Goal: Information Seeking & Learning: Learn about a topic

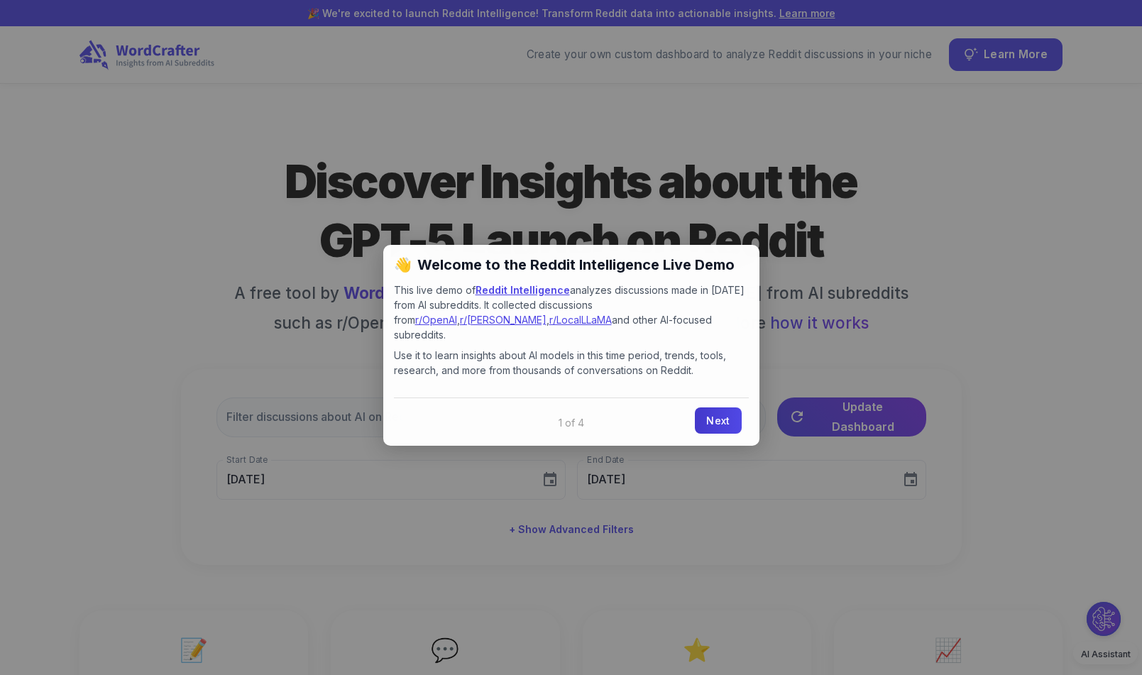
click at [723, 408] on link "Next" at bounding box center [718, 421] width 46 height 26
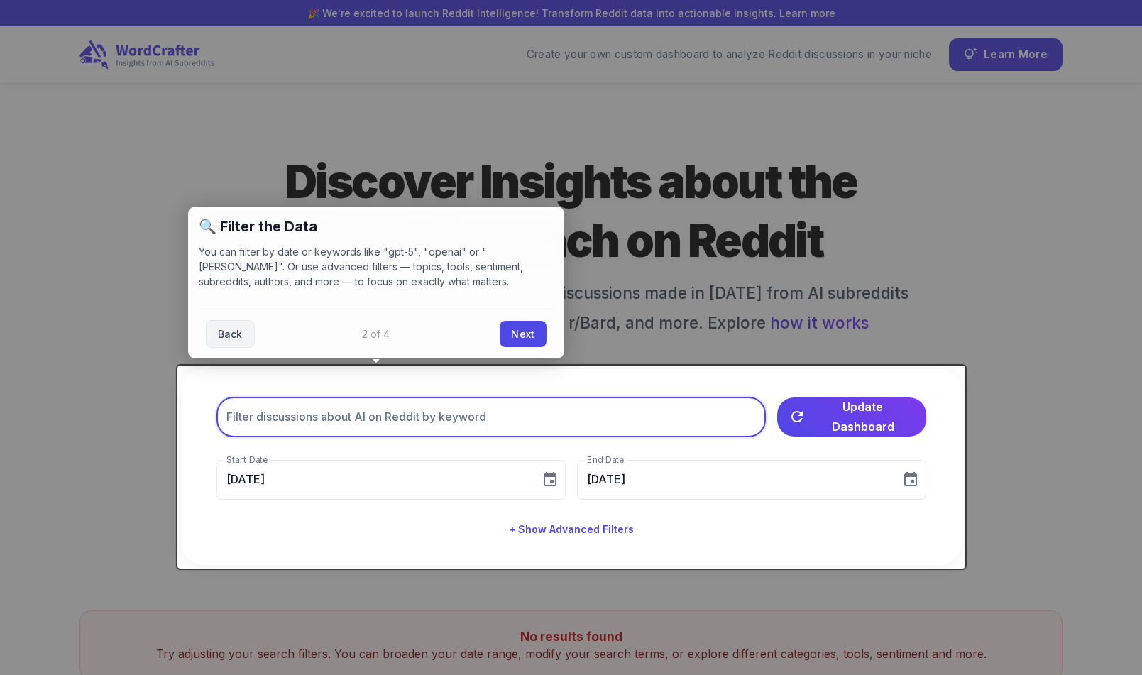
click at [708, 422] on input "text" at bounding box center [492, 418] width 550 height 40
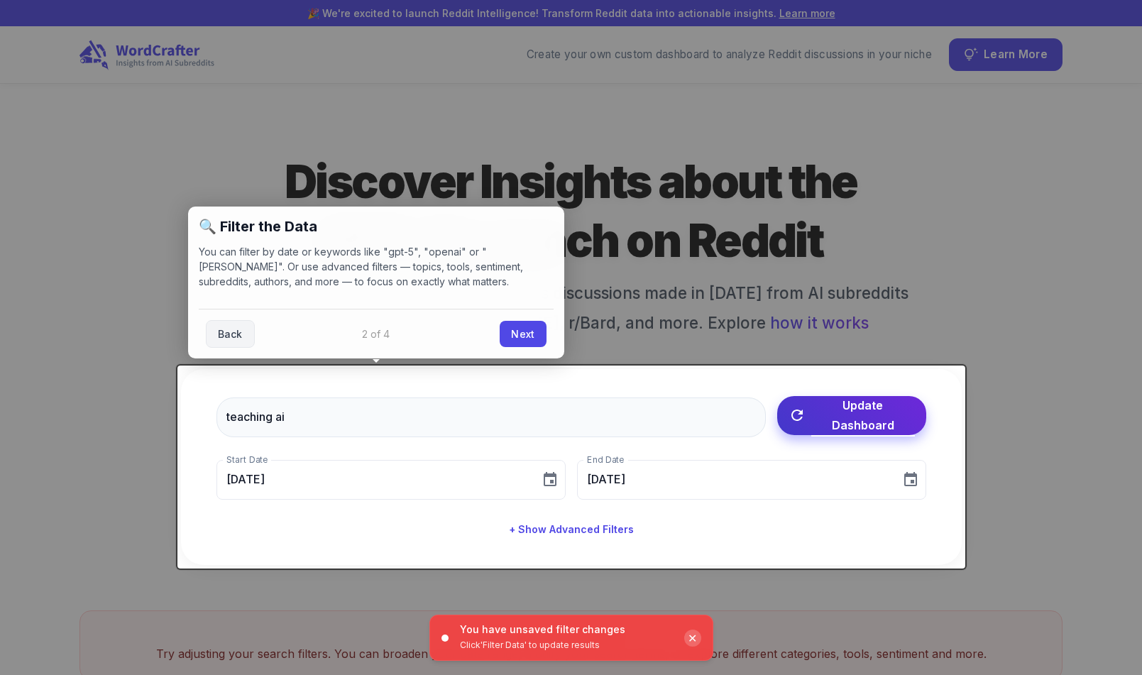
click at [839, 406] on span "Update Dashboard" at bounding box center [864, 415] width 104 height 40
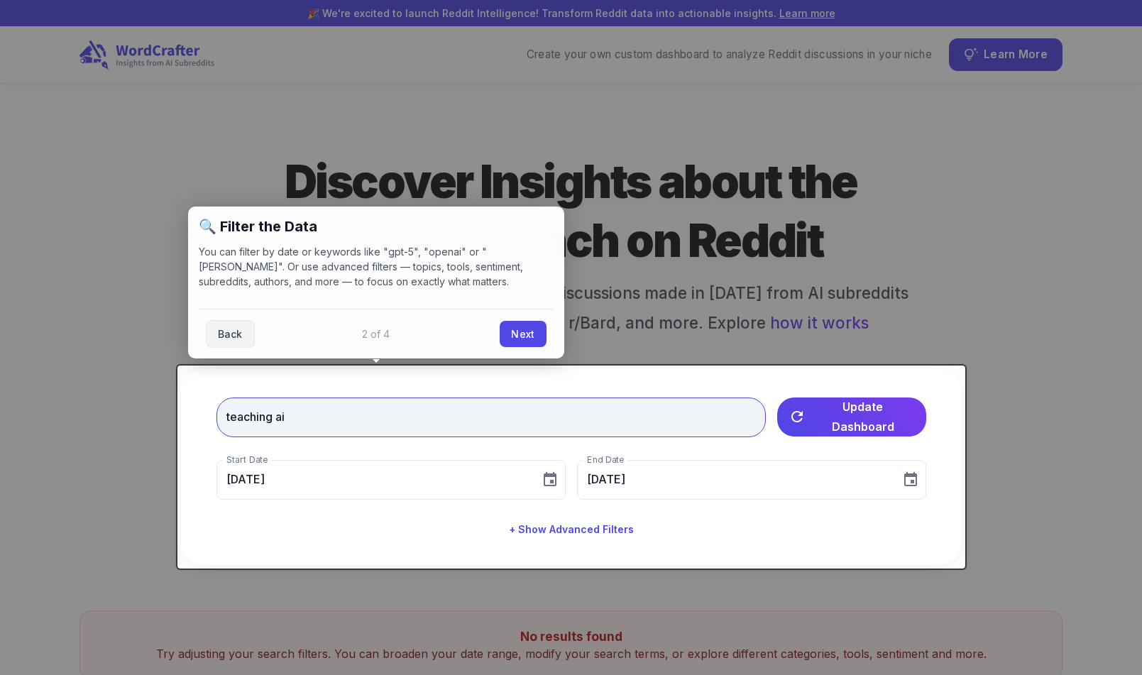
click at [278, 416] on input "teaching ai" at bounding box center [492, 418] width 550 height 40
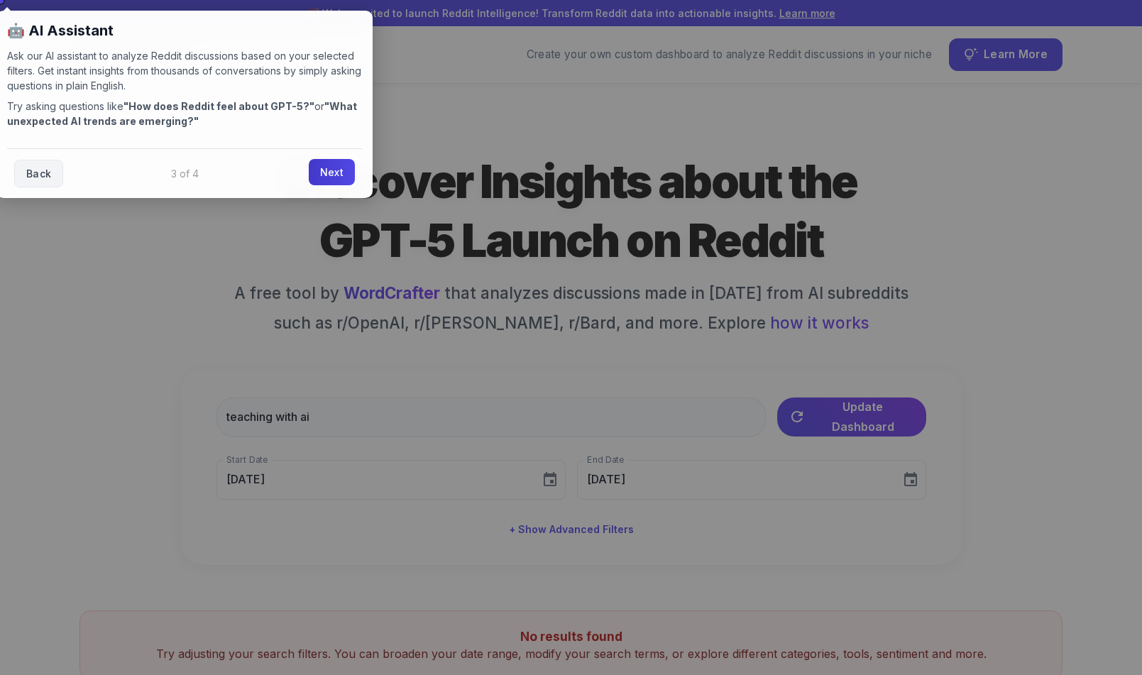
click at [335, 170] on link "Next" at bounding box center [332, 172] width 46 height 26
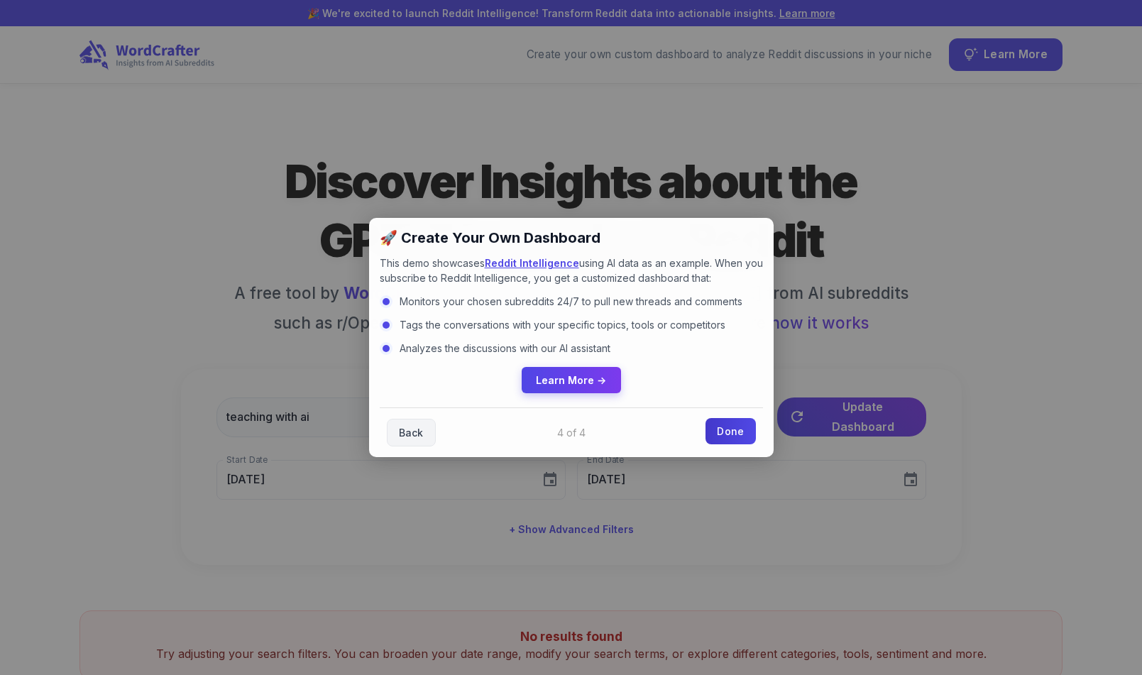
click at [732, 433] on link "Done" at bounding box center [731, 431] width 50 height 26
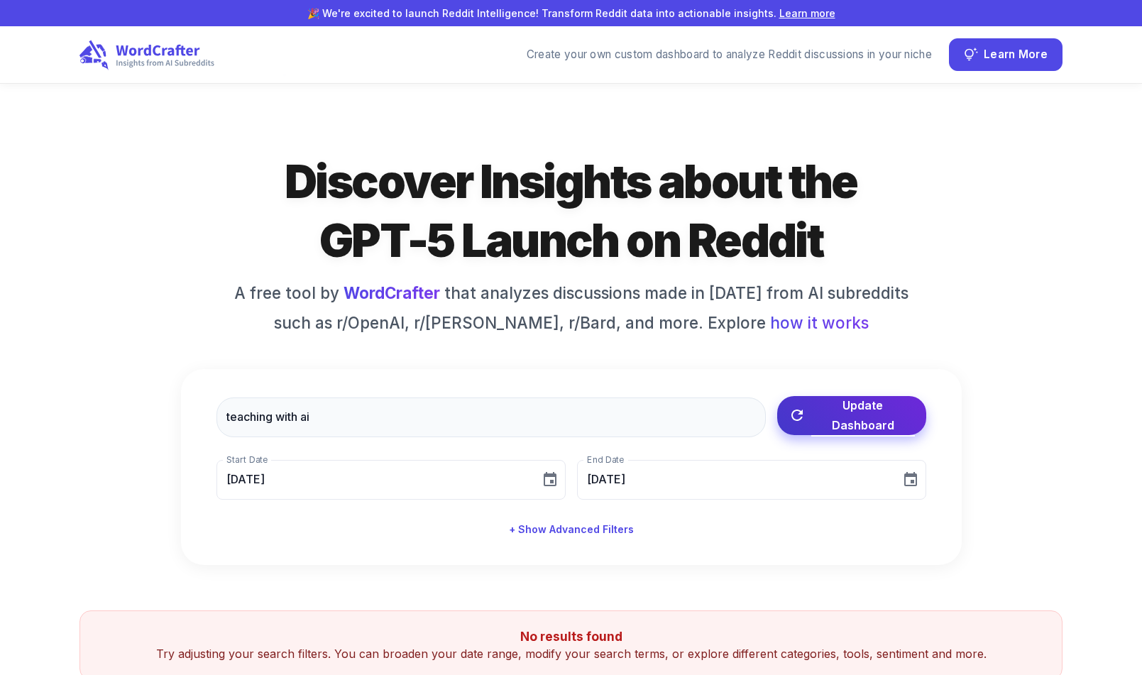
click at [823, 407] on span "Update Dashboard" at bounding box center [864, 415] width 104 height 40
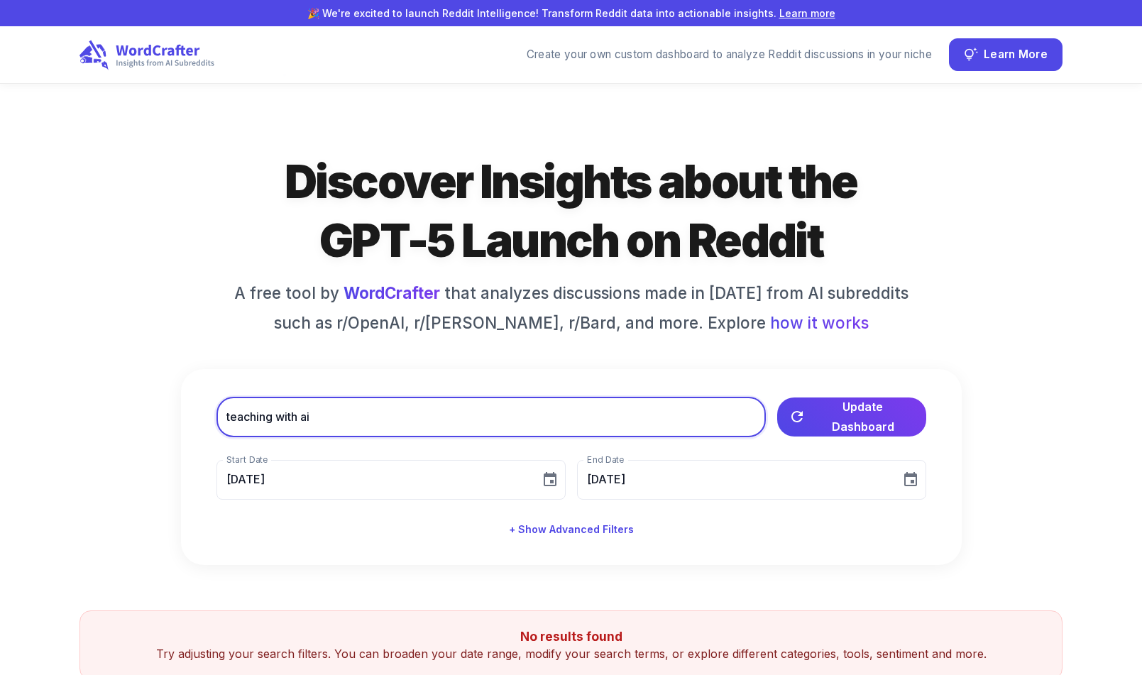
click at [414, 415] on input "teaching with ai" at bounding box center [492, 418] width 550 height 40
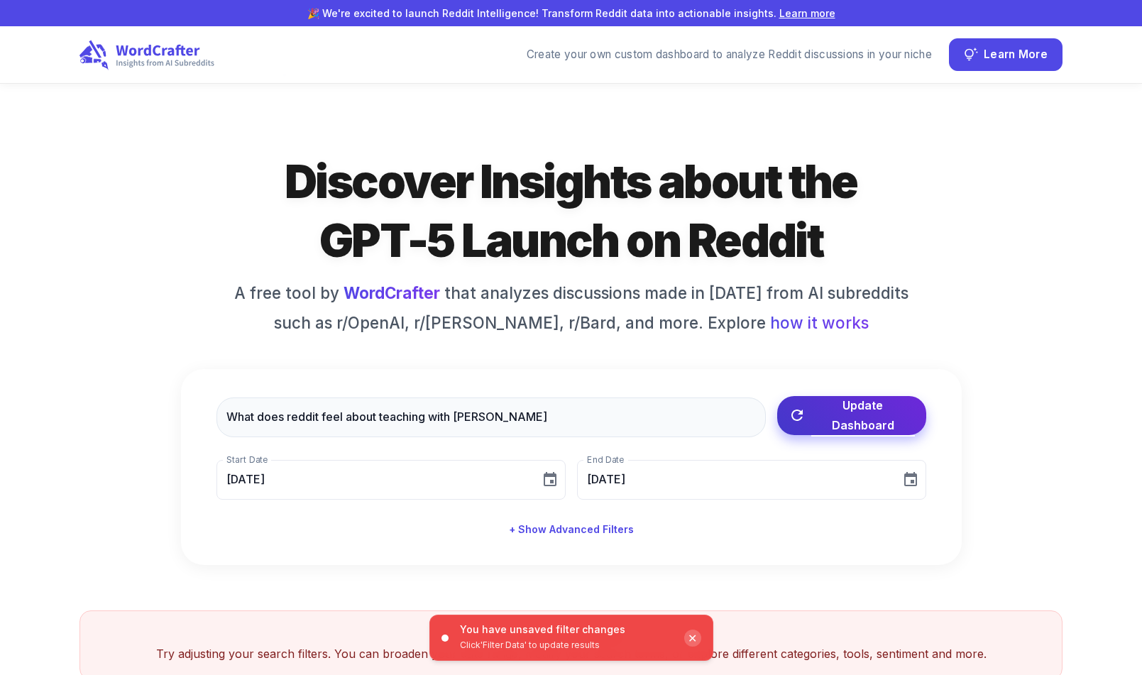
click at [821, 412] on span "Update Dashboard" at bounding box center [864, 415] width 104 height 40
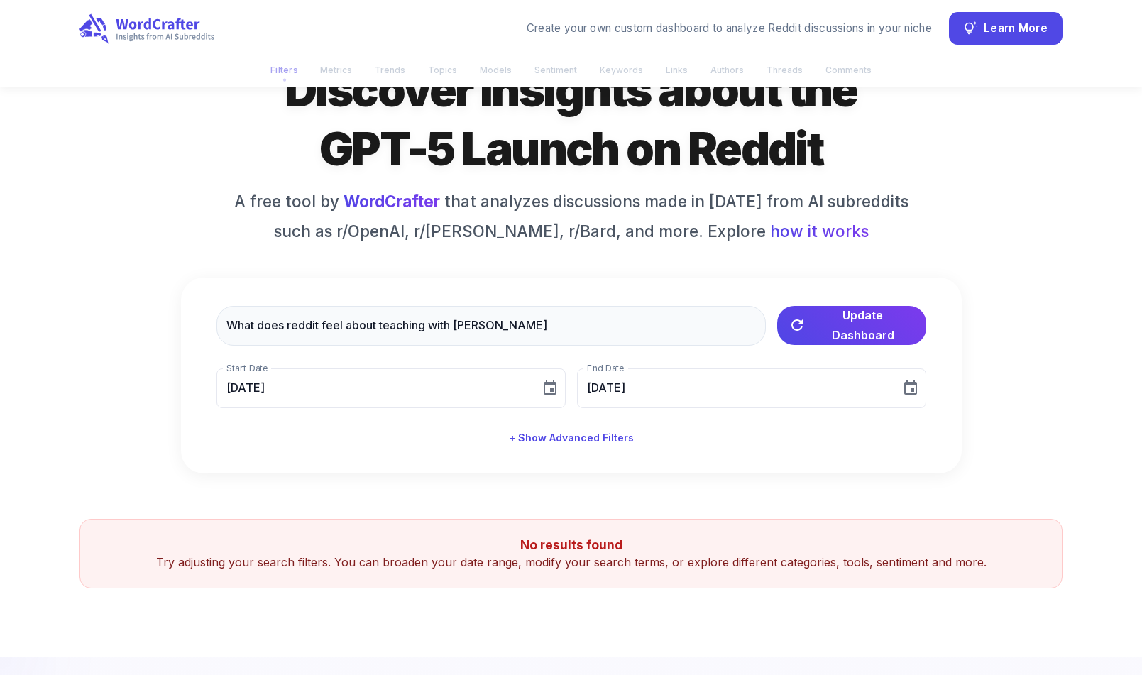
scroll to position [113, 0]
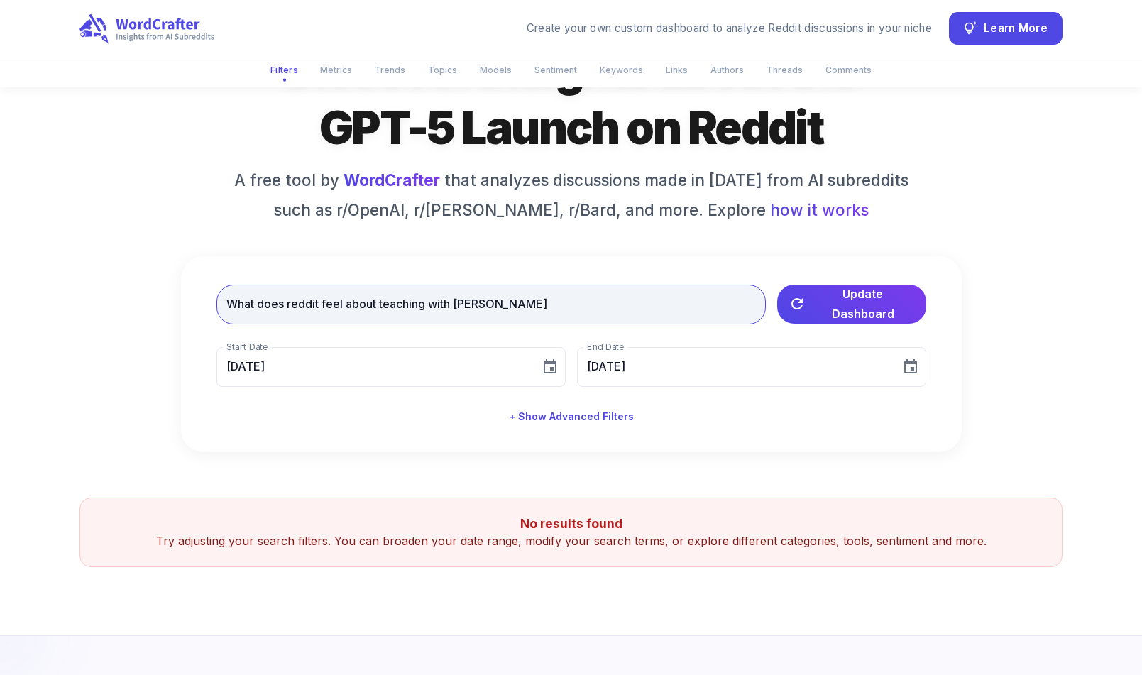
click at [520, 306] on input "What does reddit feel about teaching with ai" at bounding box center [492, 305] width 550 height 40
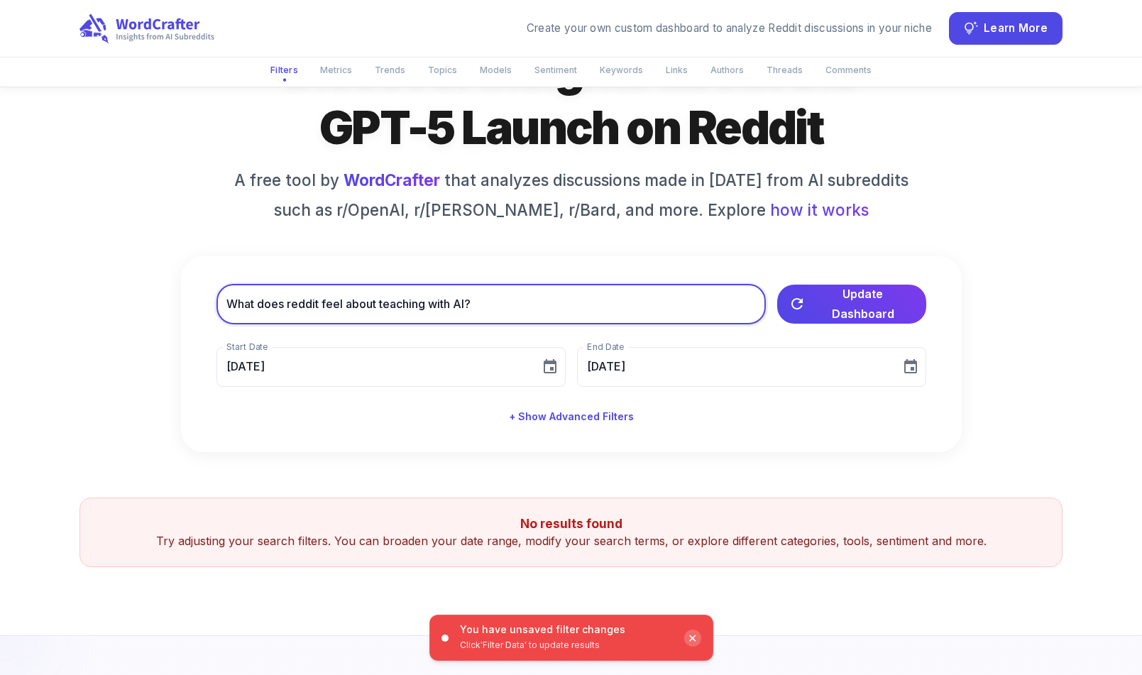
type input "What does reddit feel about teaching with AI?"
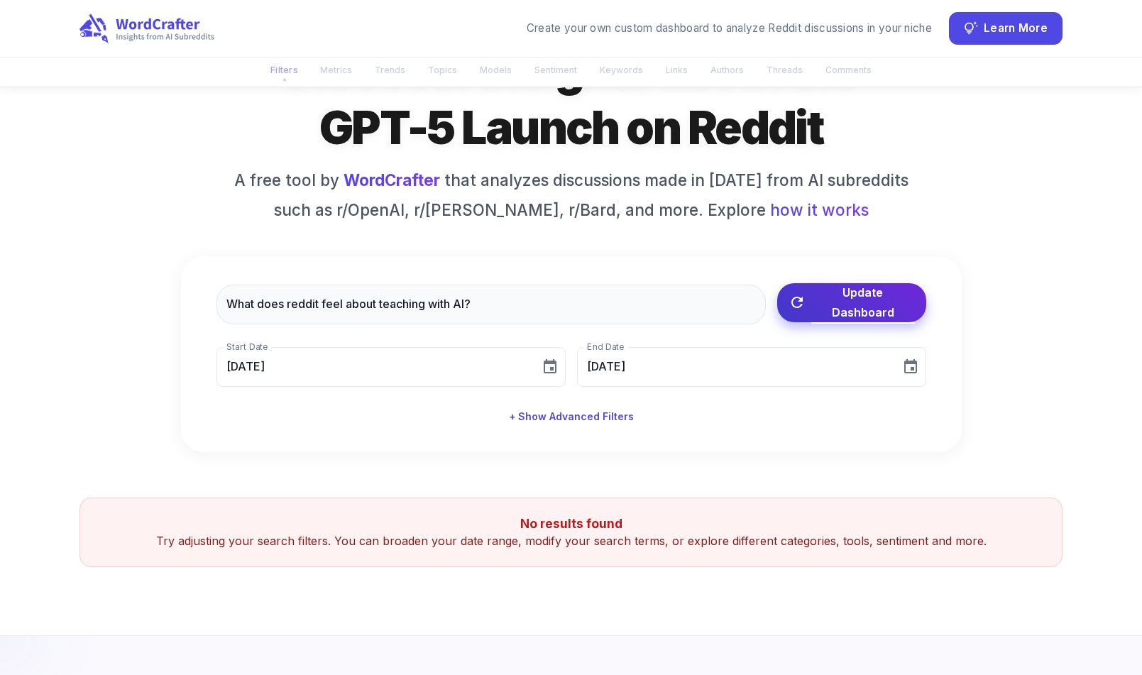
click at [841, 301] on span "Update Dashboard" at bounding box center [864, 303] width 104 height 40
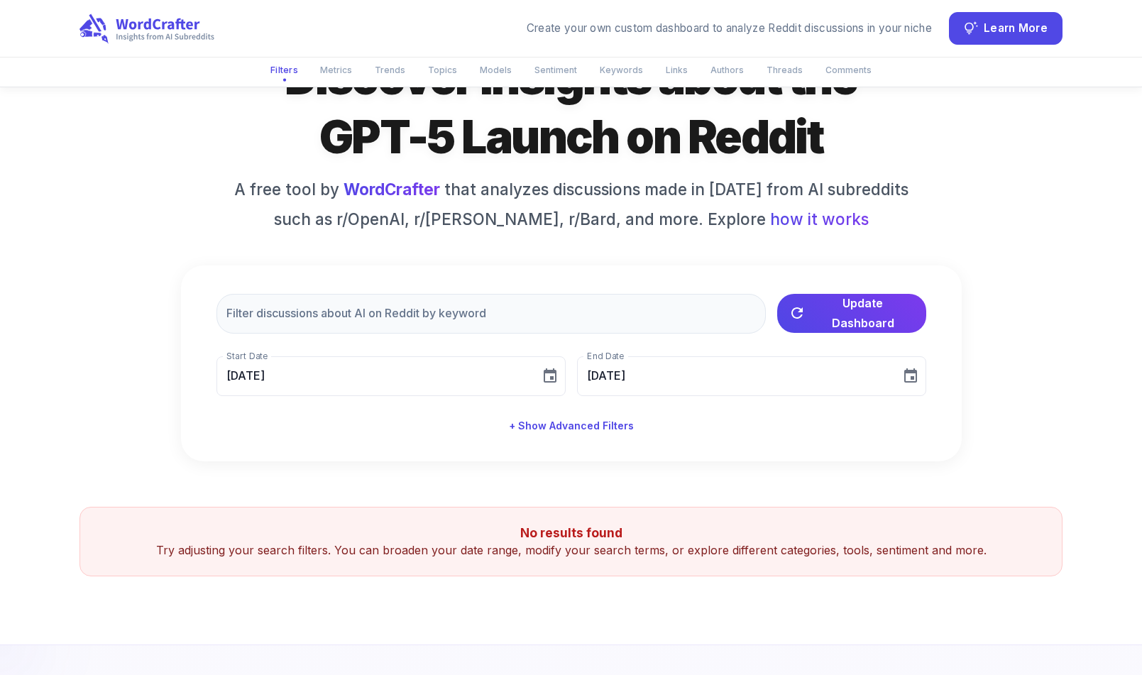
scroll to position [104, 0]
click at [595, 421] on button "+ Show Advanced Filters" at bounding box center [571, 426] width 136 height 26
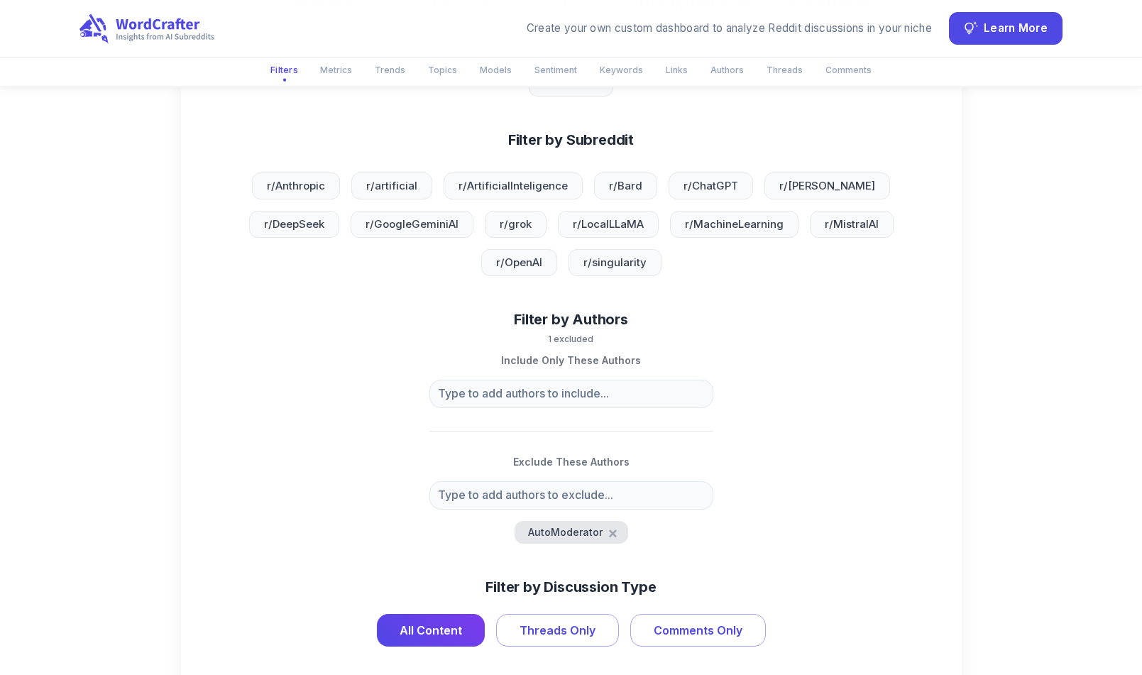
scroll to position [1169, 0]
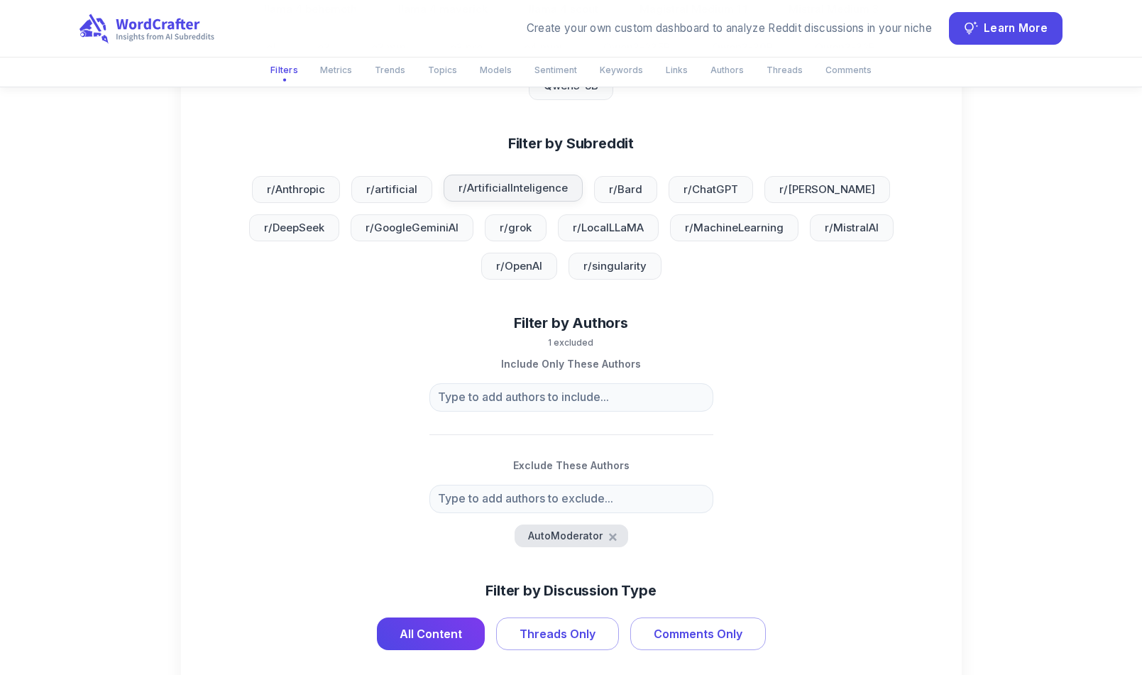
click at [565, 201] on div "r/ArtificialInteligence" at bounding box center [513, 188] width 139 height 27
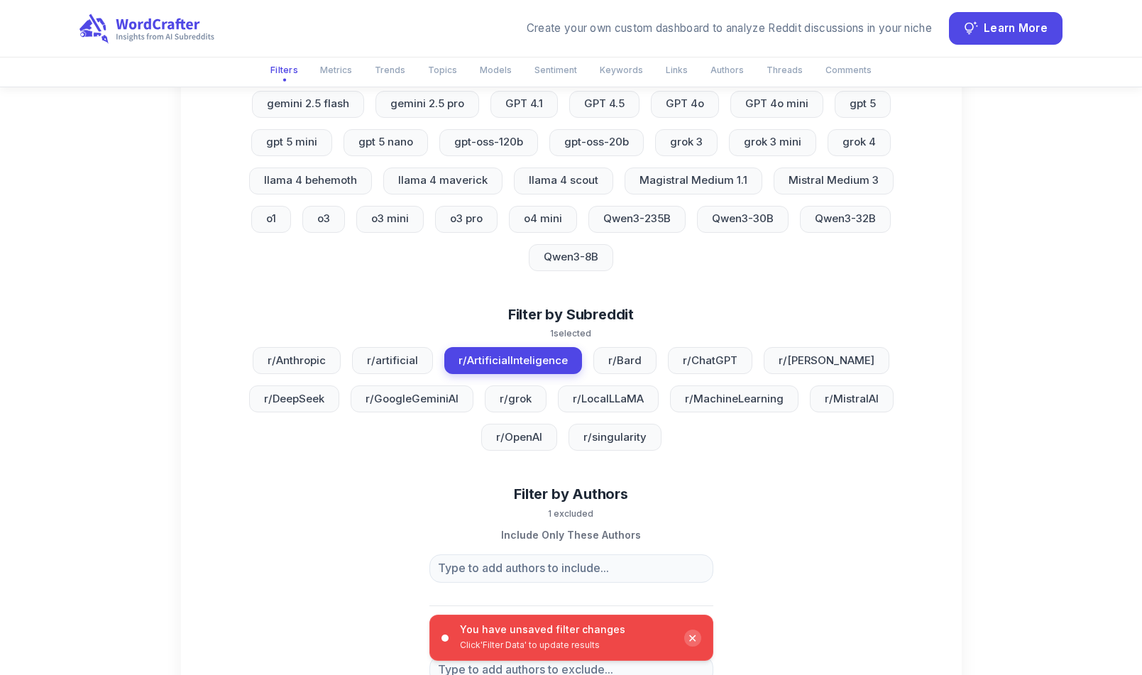
scroll to position [995, 0]
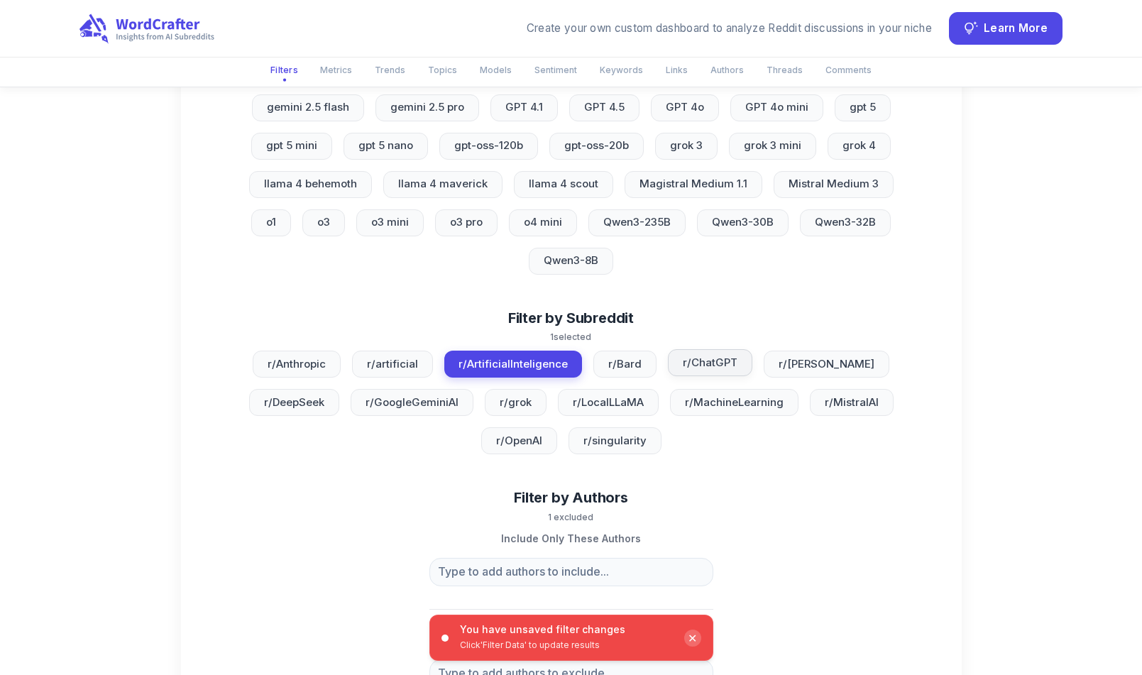
click at [731, 361] on span "r/ChatGPT" at bounding box center [711, 363] width 72 height 16
click at [415, 364] on span "r/artificial" at bounding box center [393, 363] width 68 height 16
click at [535, 435] on span "r/OpenAI" at bounding box center [519, 440] width 63 height 16
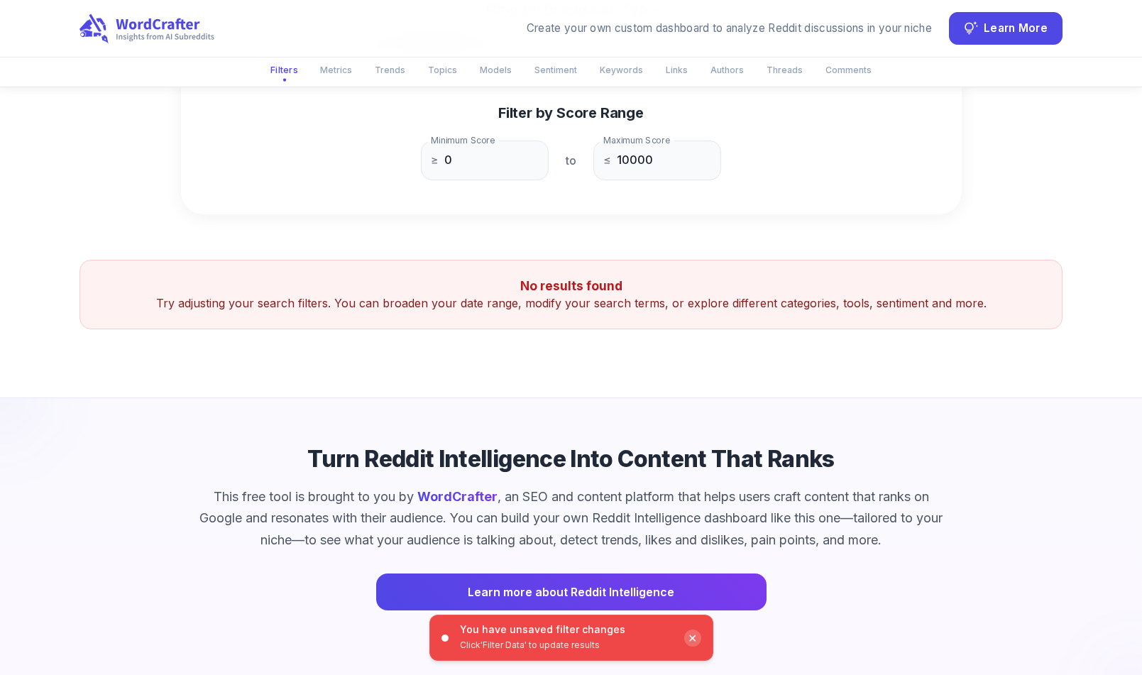
scroll to position [1769, 0]
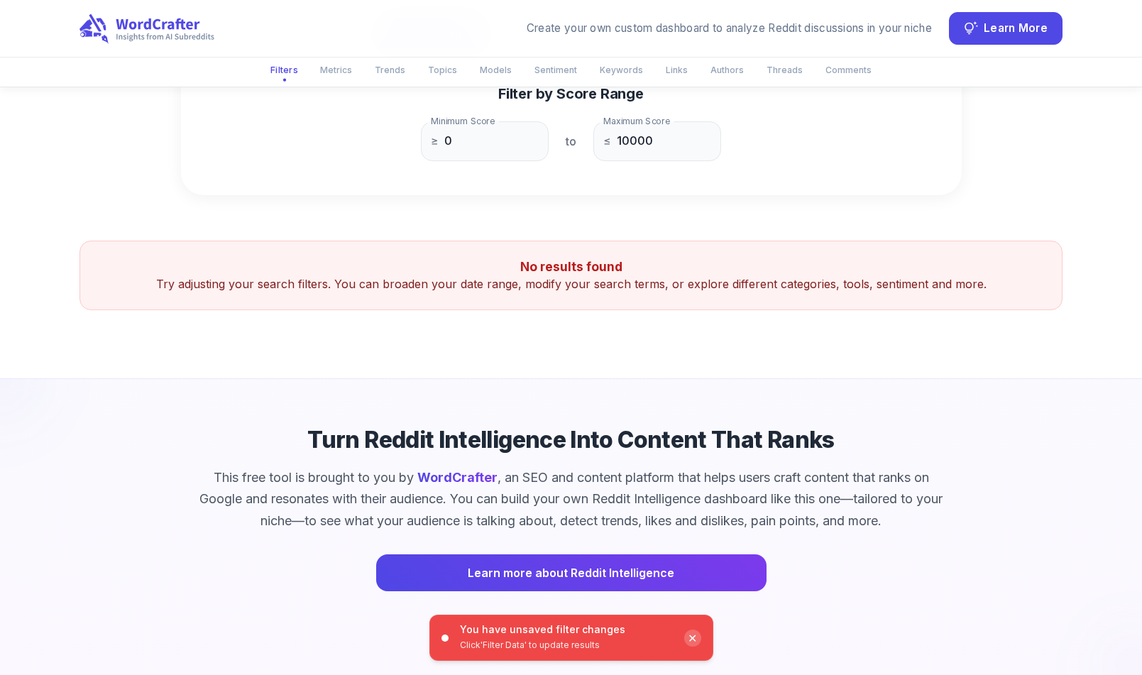
click at [520, 641] on p "Click 'Filter Data' to update results" at bounding box center [566, 645] width 213 height 13
click at [693, 639] on div "✕" at bounding box center [692, 638] width 17 height 17
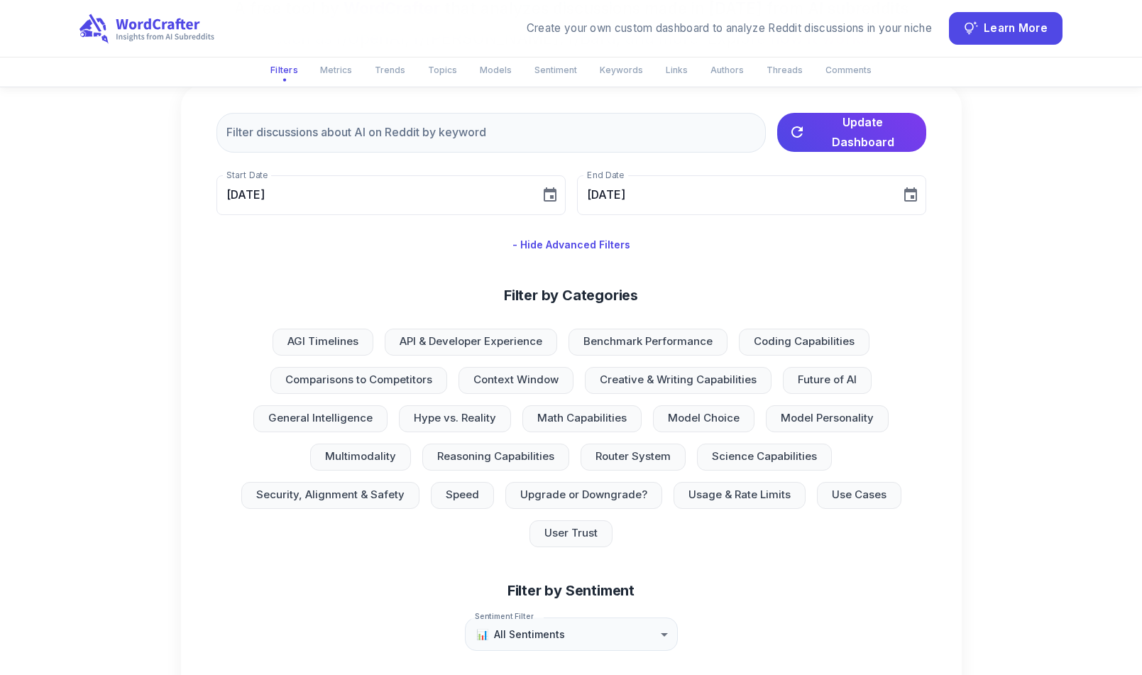
scroll to position [285, 0]
click at [297, 70] on button "Filters" at bounding box center [283, 70] width 45 height 25
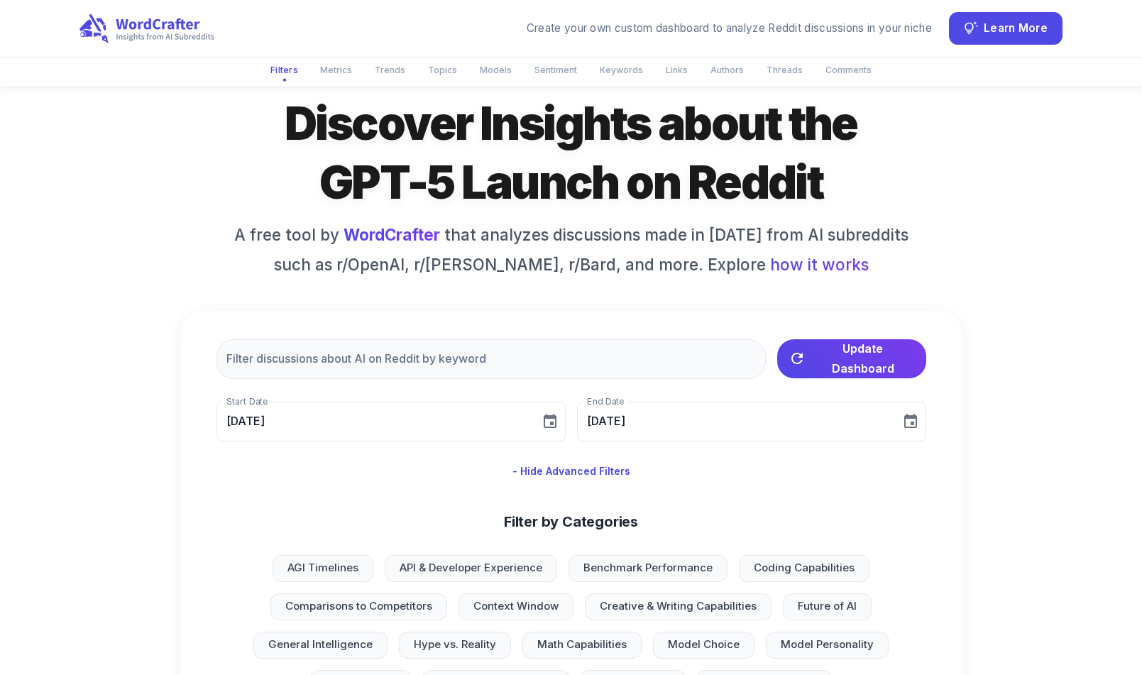
scroll to position [55, 0]
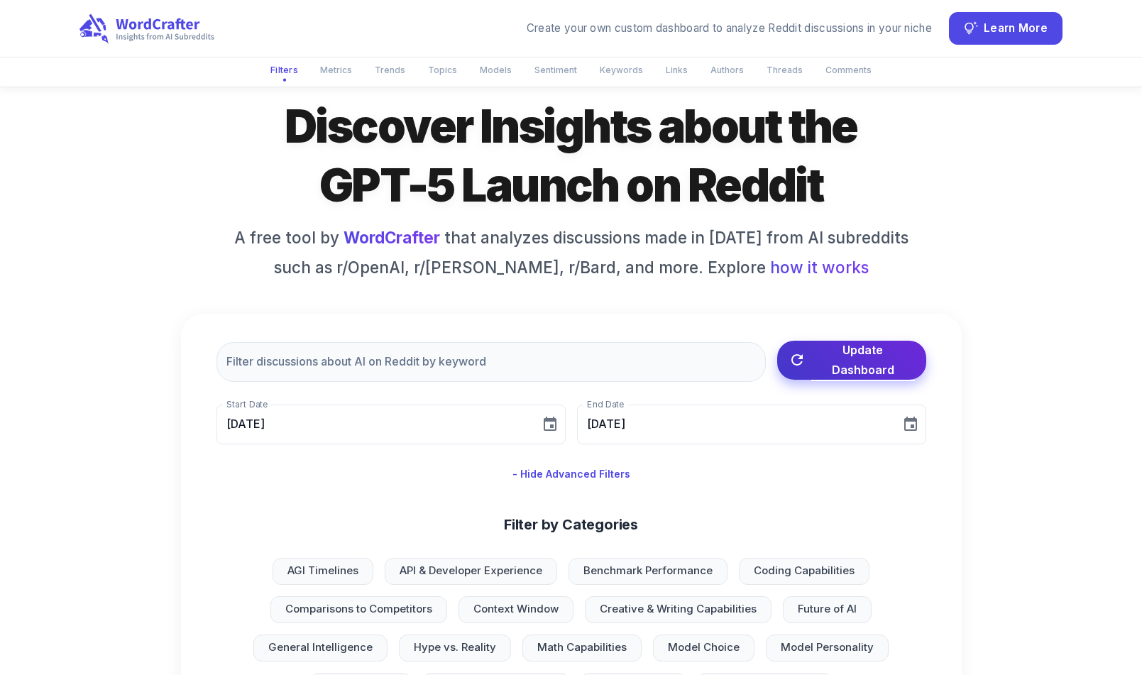
click at [807, 355] on button "Update Dashboard" at bounding box center [851, 360] width 149 height 39
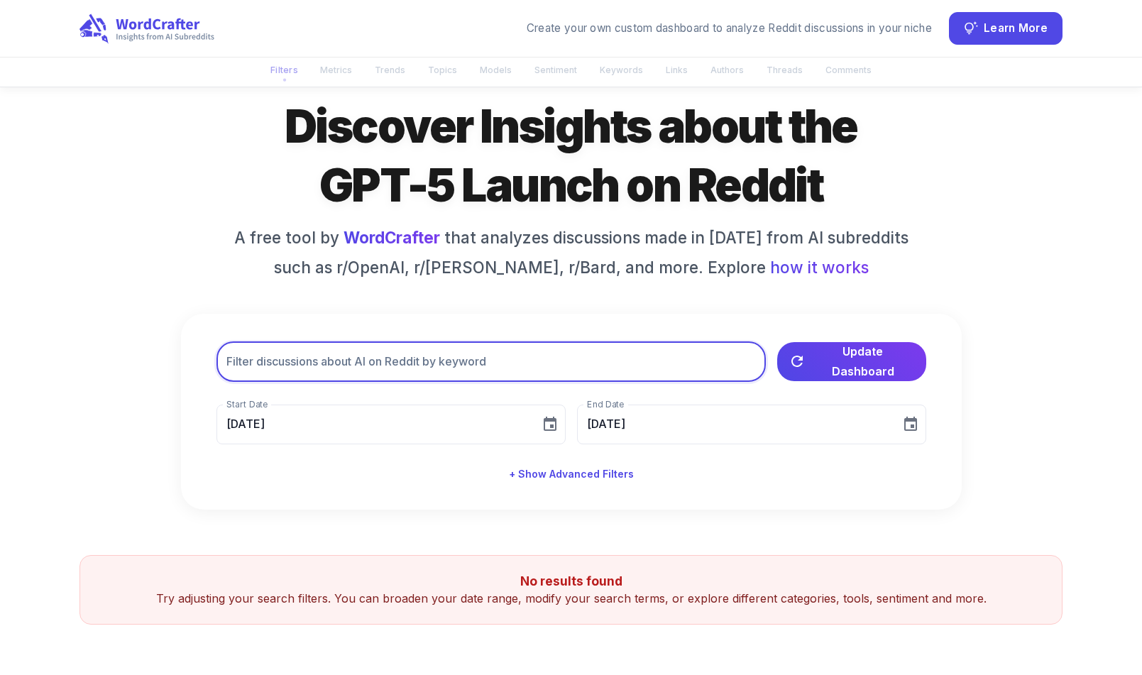
click at [485, 363] on input "text" at bounding box center [492, 362] width 550 height 40
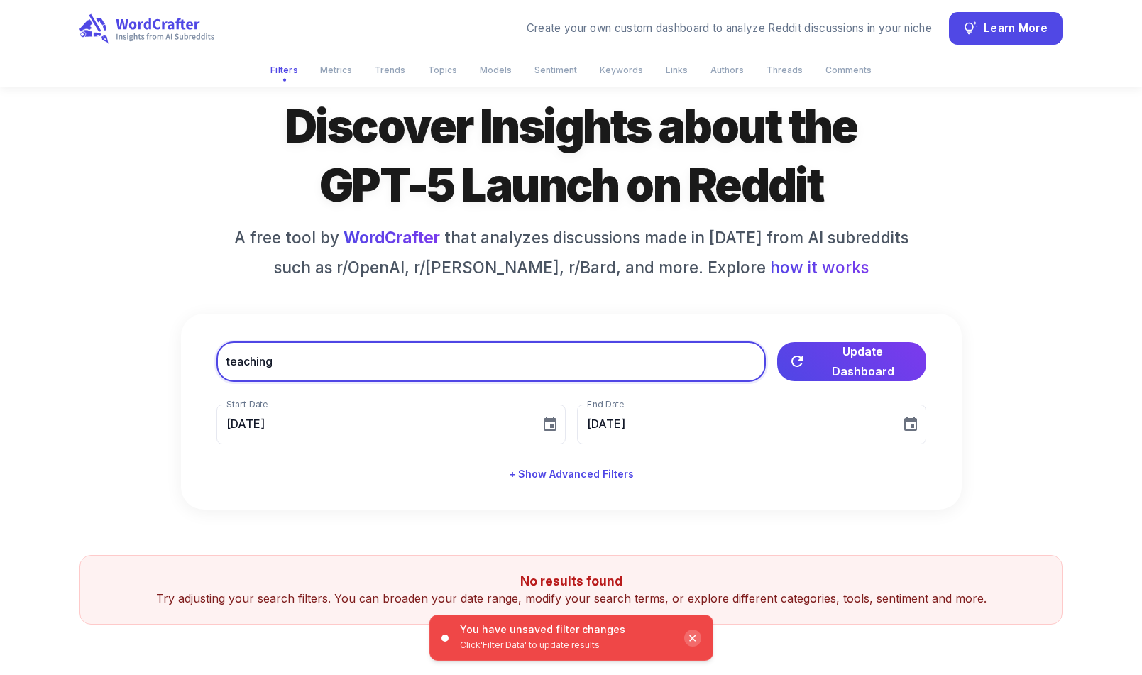
type input "teaching"
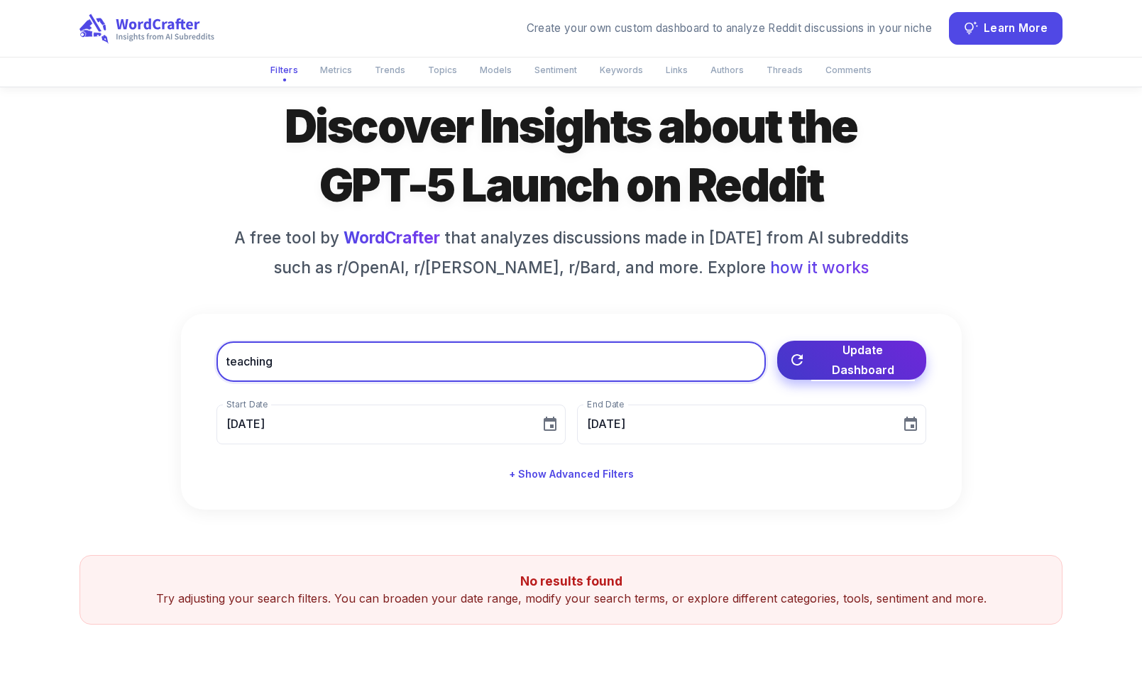
click at [846, 353] on span "Update Dashboard" at bounding box center [864, 360] width 104 height 40
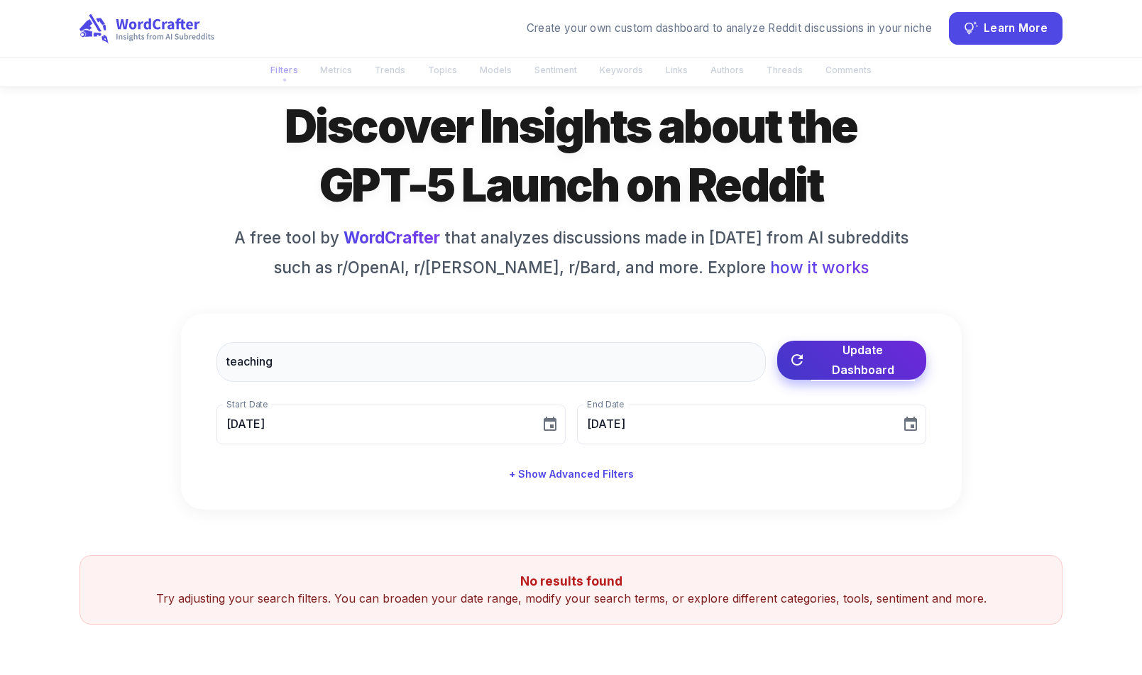
click at [900, 361] on span "Update Dashboard" at bounding box center [864, 360] width 104 height 40
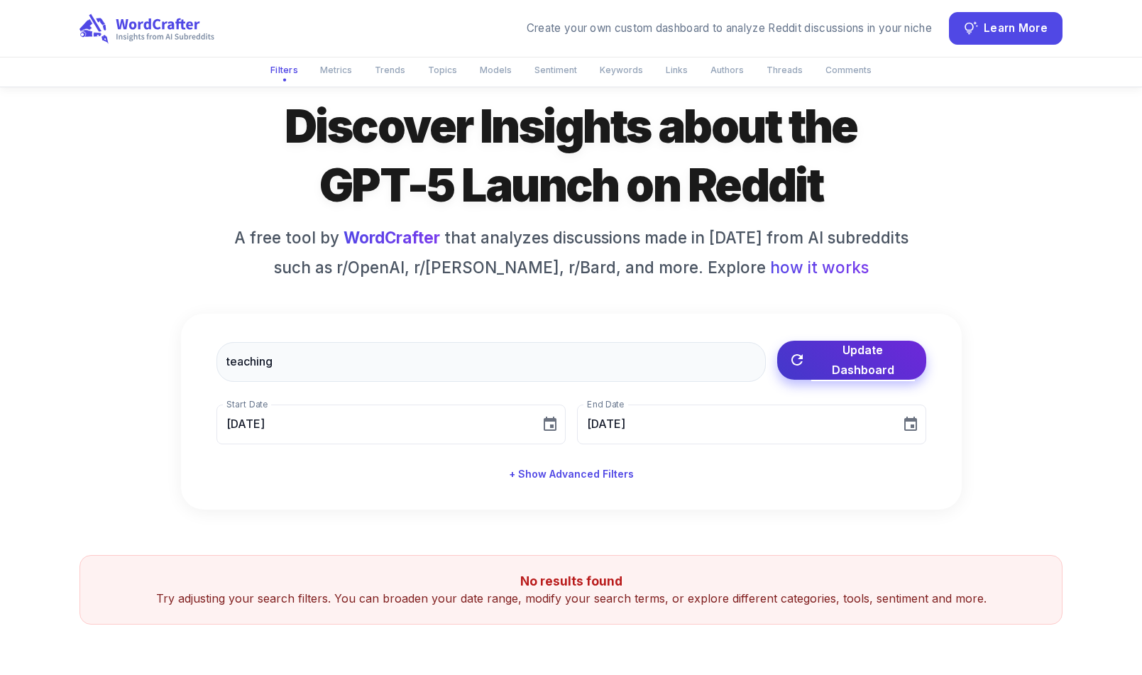
click at [900, 361] on span "Update Dashboard" at bounding box center [864, 360] width 104 height 40
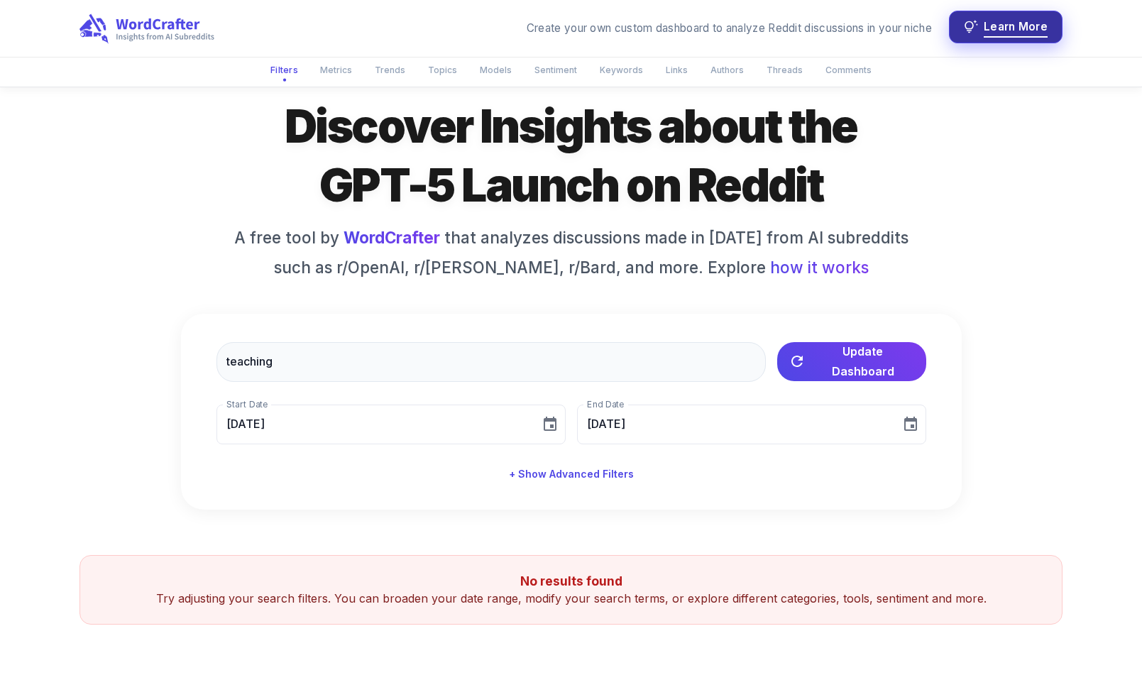
click at [985, 23] on button "Learn More" at bounding box center [1006, 27] width 114 height 33
